Goal: Task Accomplishment & Management: Manage account settings

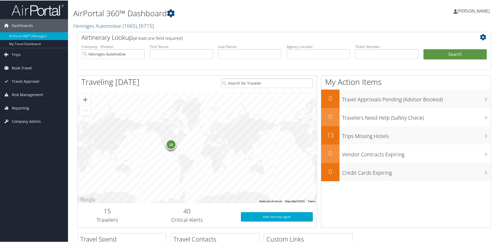
click at [170, 145] on div "15" at bounding box center [171, 144] width 10 height 10
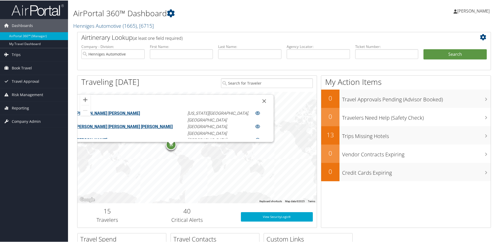
click at [137, 113] on link "ANDREW CHASE MASSIE" at bounding box center [108, 112] width 64 height 5
click at [107, 137] on link "KAREN JO PIGGOTT" at bounding box center [92, 139] width 32 height 5
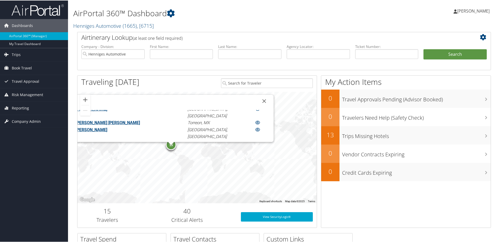
click at [107, 127] on link "LARRY CHARLES ROLLINSJR" at bounding box center [92, 129] width 32 height 5
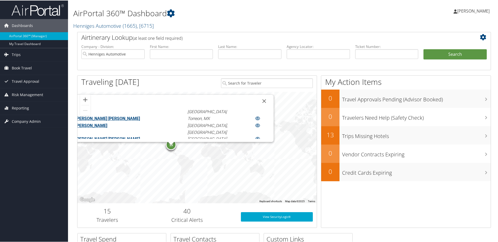
click at [140, 136] on link "LAWRENCE JOHN WILLIAMS" at bounding box center [108, 138] width 64 height 5
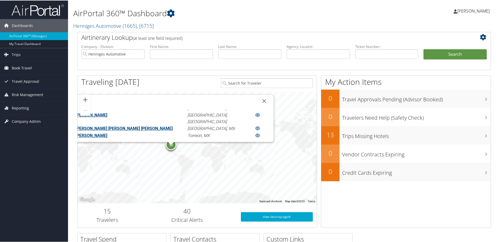
scroll to position [74, 0]
click at [107, 131] on link "[PERSON_NAME]" at bounding box center [92, 133] width 32 height 5
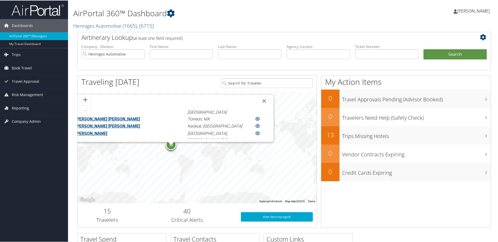
scroll to position [118, 0]
click at [215, 18] on h1 "AirPortal 360™ Dashboard" at bounding box center [213, 12] width 281 height 11
click at [469, 10] on span "[PERSON_NAME]" at bounding box center [473, 11] width 32 height 6
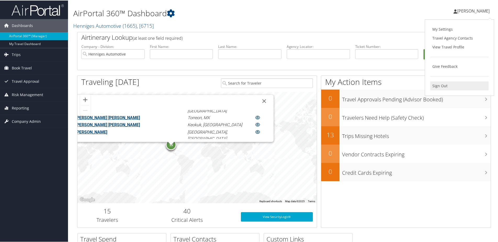
click at [436, 84] on link "Sign Out" at bounding box center [459, 85] width 58 height 9
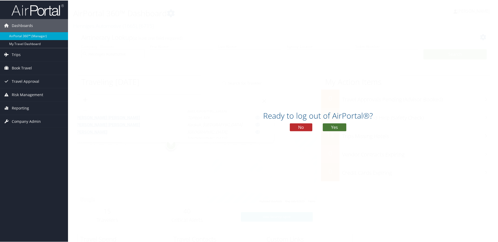
click at [327, 125] on button "Yes" at bounding box center [335, 127] width 24 height 8
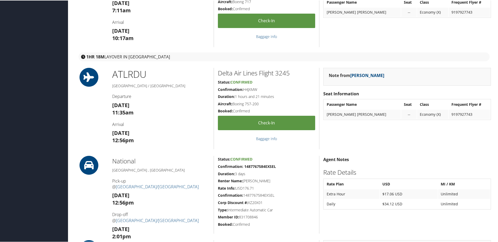
scroll to position [209, 0]
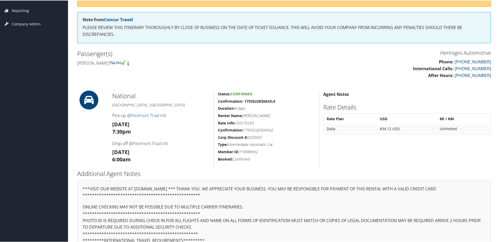
scroll to position [68, 0]
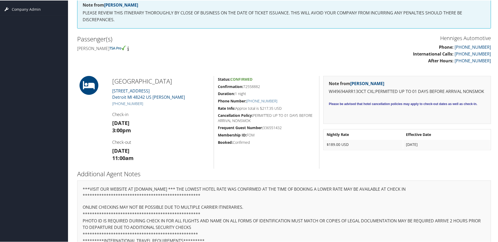
scroll to position [105, 0]
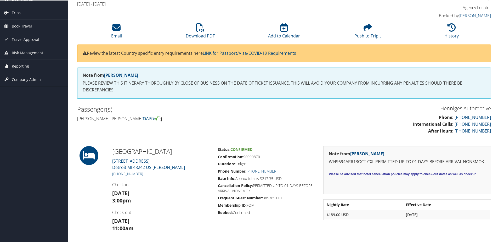
scroll to position [52, 0]
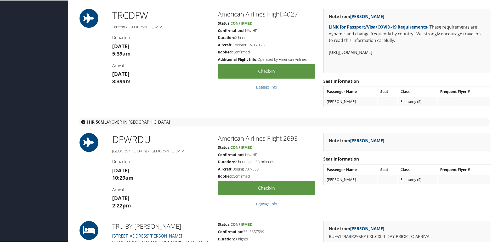
scroll to position [183, 0]
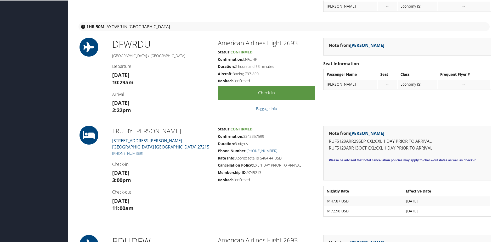
scroll to position [288, 0]
